Goal: Information Seeking & Learning: Learn about a topic

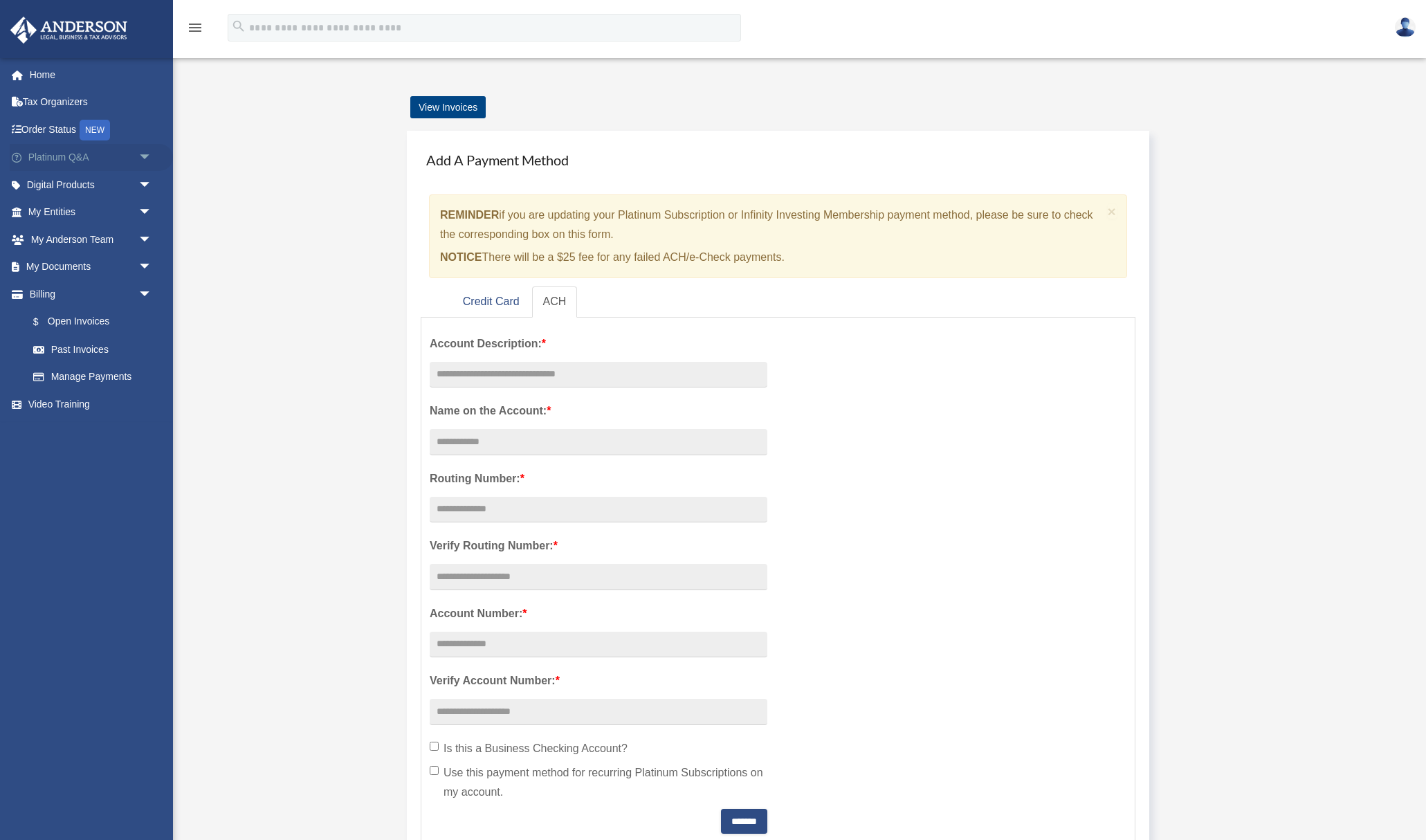
click at [139, 154] on span "arrow_drop_down" at bounding box center [152, 158] width 27 height 28
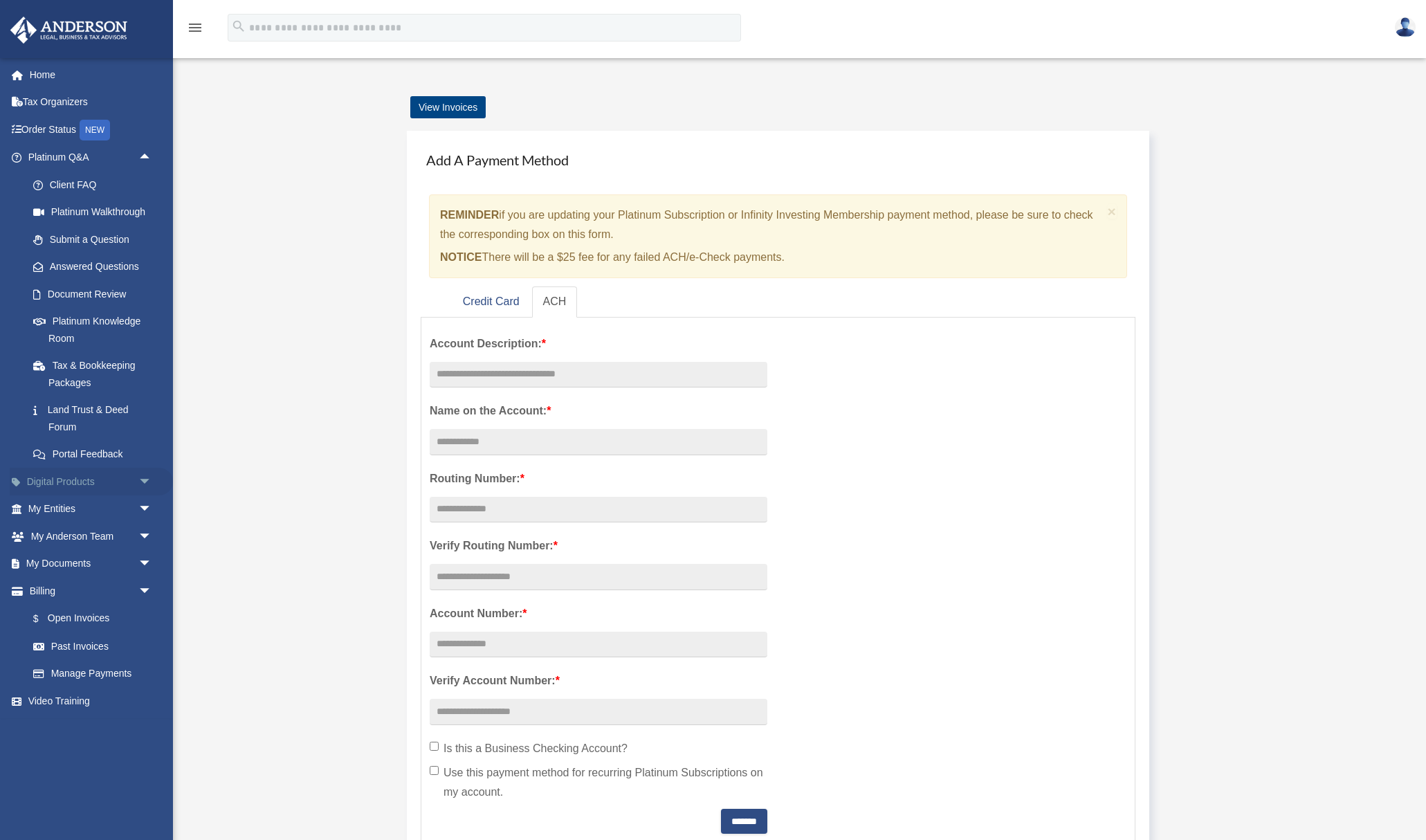
click at [146, 482] on span "arrow_drop_down" at bounding box center [152, 481] width 27 height 28
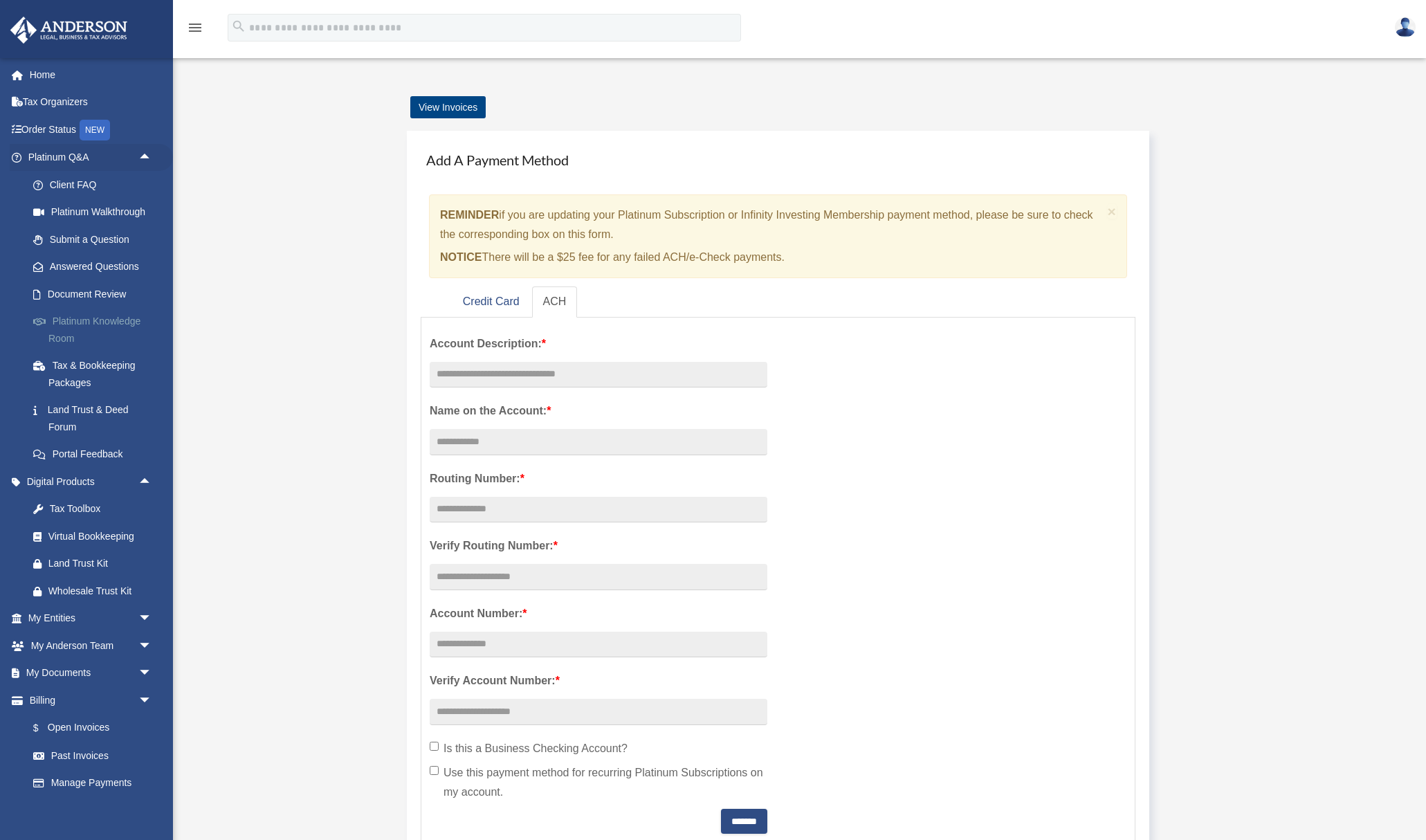
click at [98, 330] on link "Platinum Knowledge Room" at bounding box center [96, 331] width 153 height 45
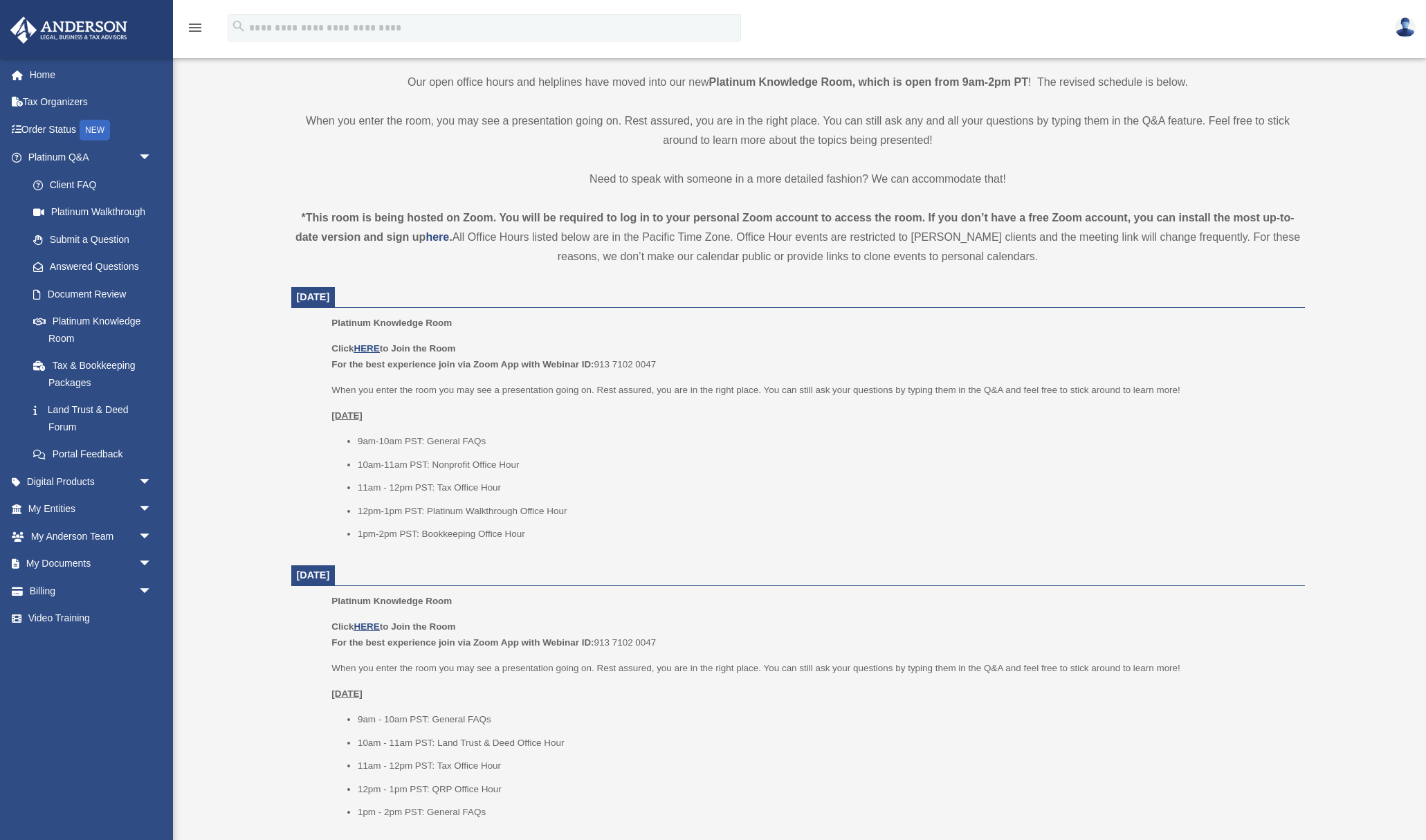
scroll to position [335, 0]
click at [376, 345] on u "HERE" at bounding box center [367, 345] width 26 height 10
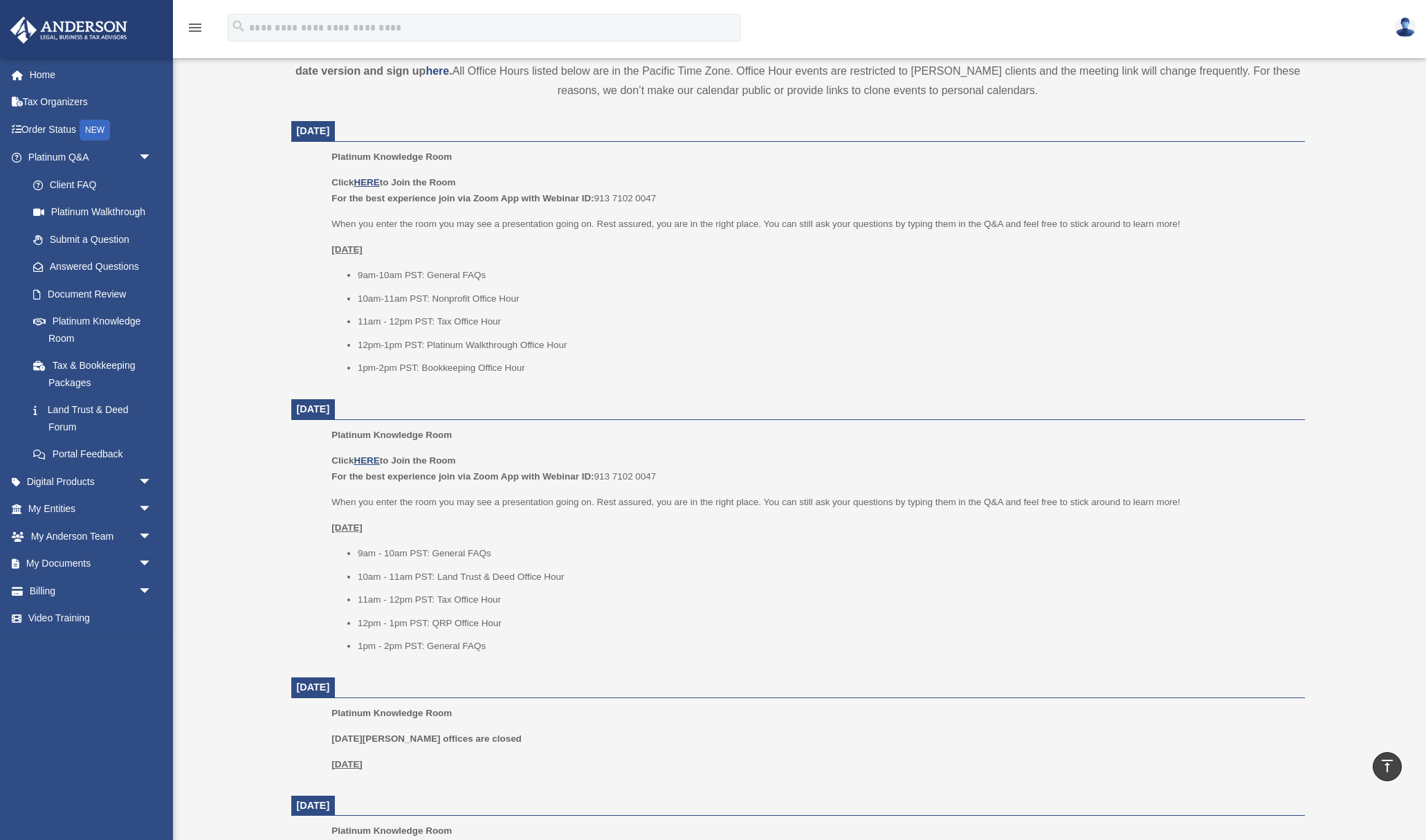
scroll to position [551, 0]
